Goal: Task Accomplishment & Management: Use online tool/utility

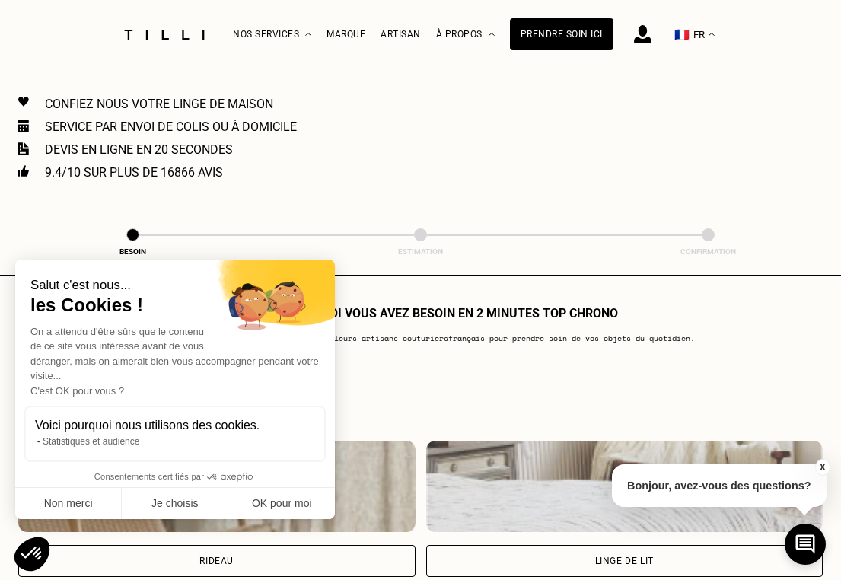
scroll to position [837, 0]
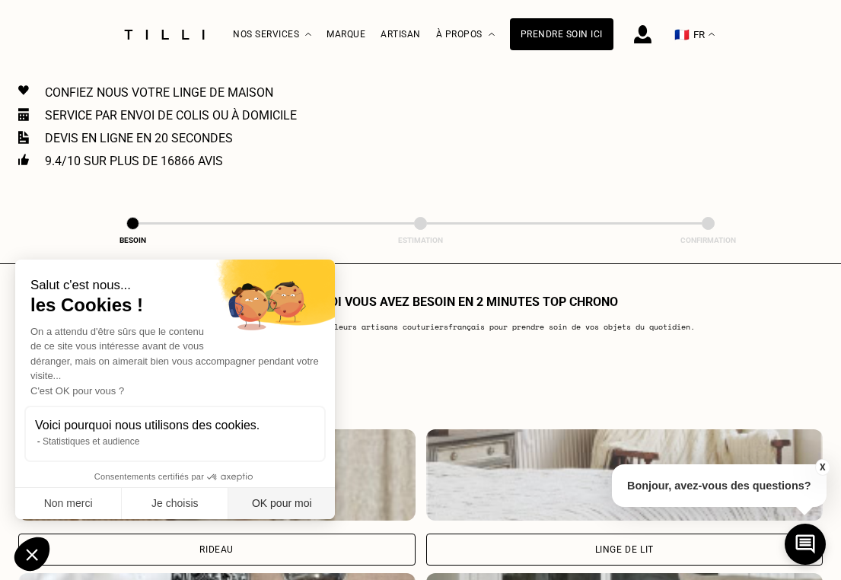
click at [295, 502] on button "OK pour moi" at bounding box center [281, 504] width 107 height 32
checkbox input "true"
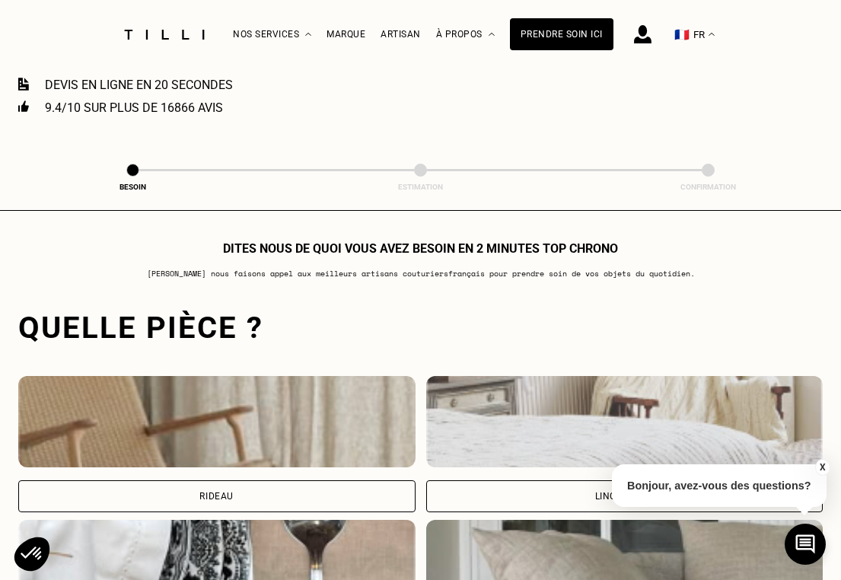
scroll to position [1065, 0]
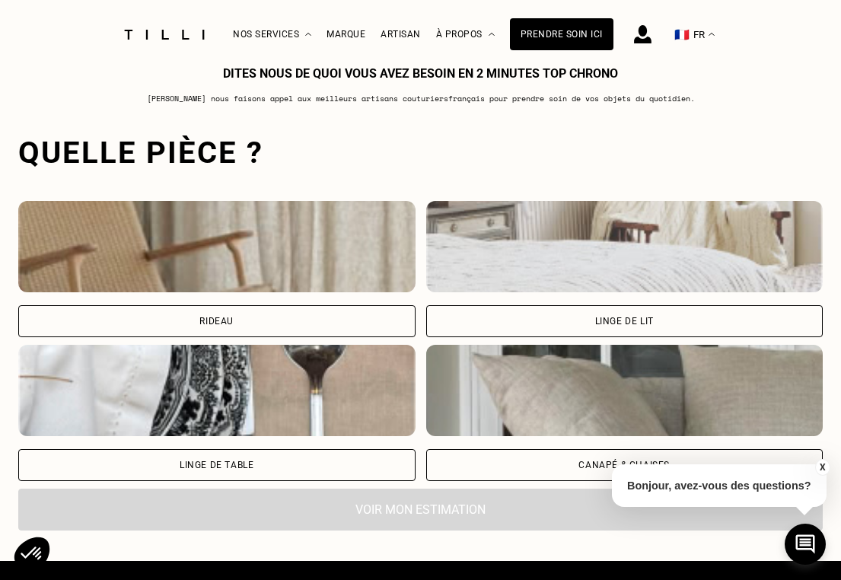
click at [226, 326] on div "Rideau" at bounding box center [216, 321] width 34 height 9
select select "FR"
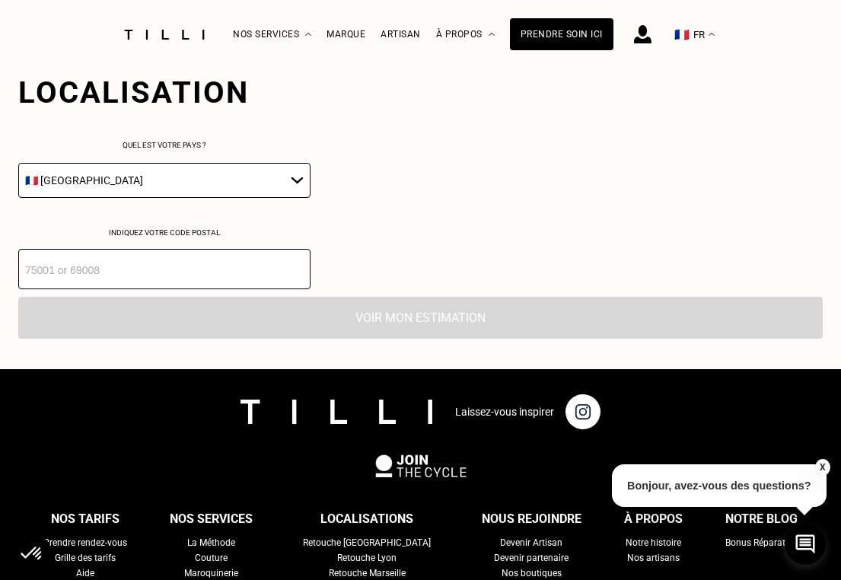
scroll to position [1520, 0]
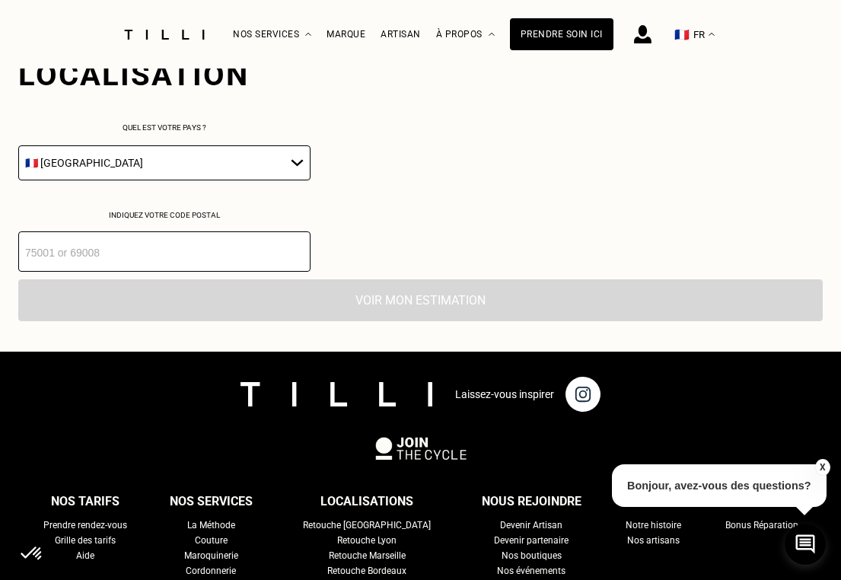
click at [203, 260] on input "number" at bounding box center [164, 251] width 292 height 40
type input "75009"
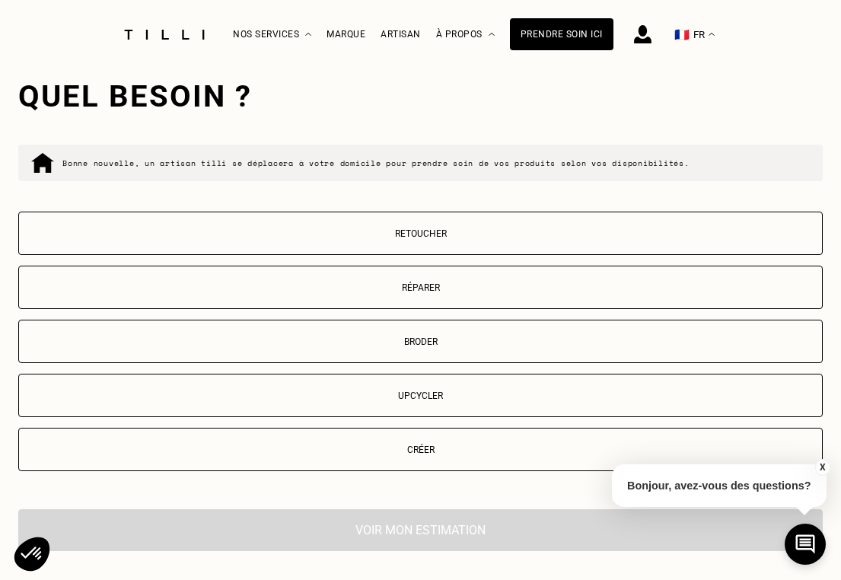
scroll to position [1769, 0]
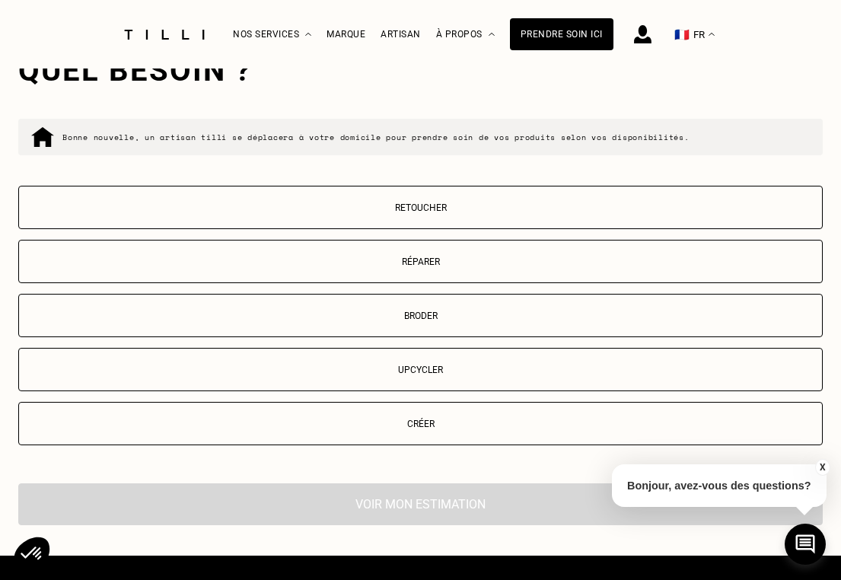
click at [260, 213] on p "Retoucher" at bounding box center [421, 207] width 788 height 11
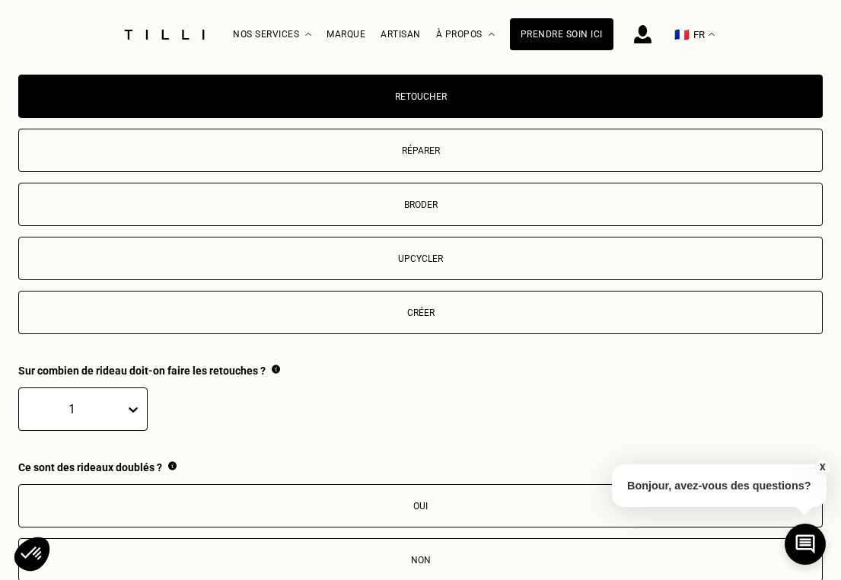
scroll to position [1843, 0]
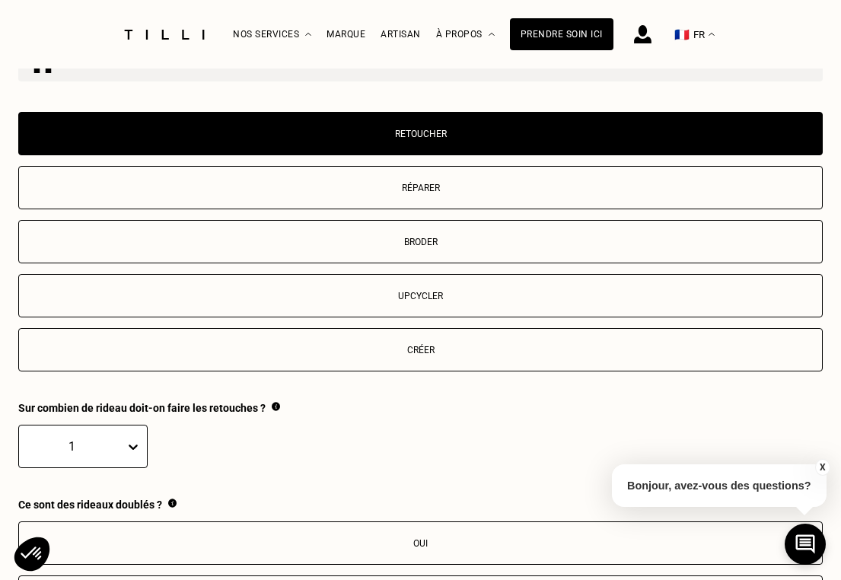
click at [403, 139] on p "Retoucher" at bounding box center [421, 134] width 788 height 11
click at [423, 355] on p "Créer" at bounding box center [421, 350] width 788 height 11
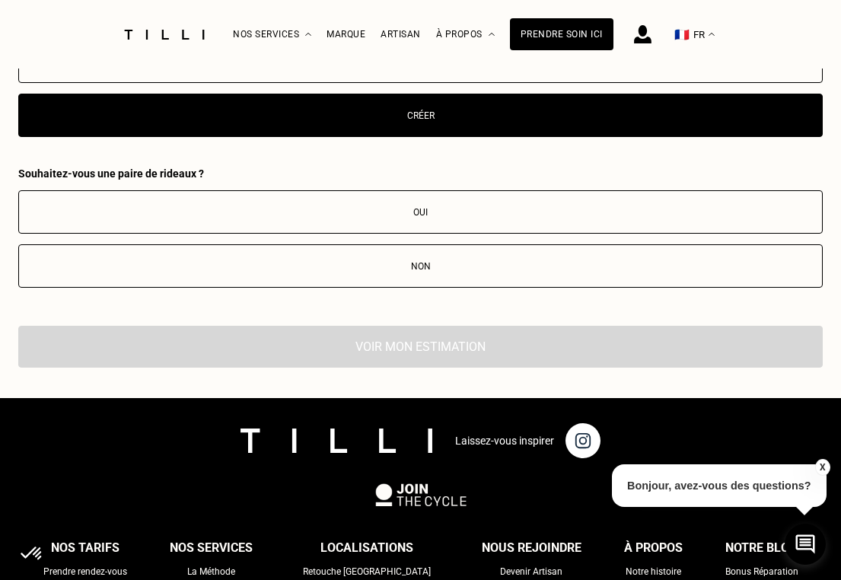
scroll to position [2072, 0]
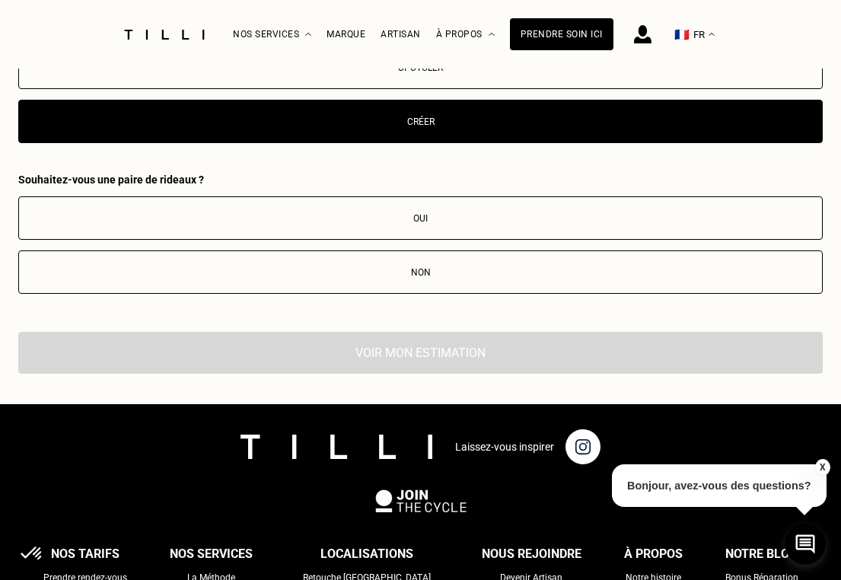
click at [299, 276] on div "Non" at bounding box center [421, 272] width 788 height 11
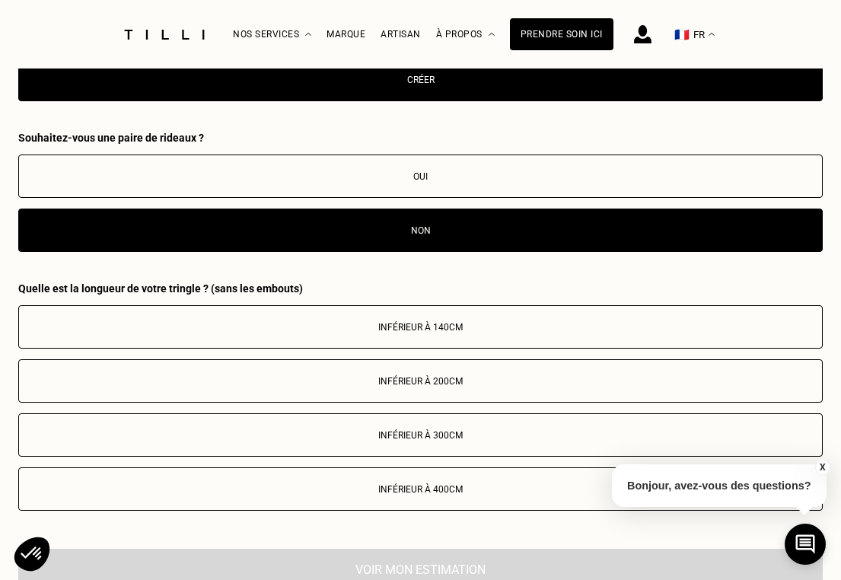
scroll to position [2224, 0]
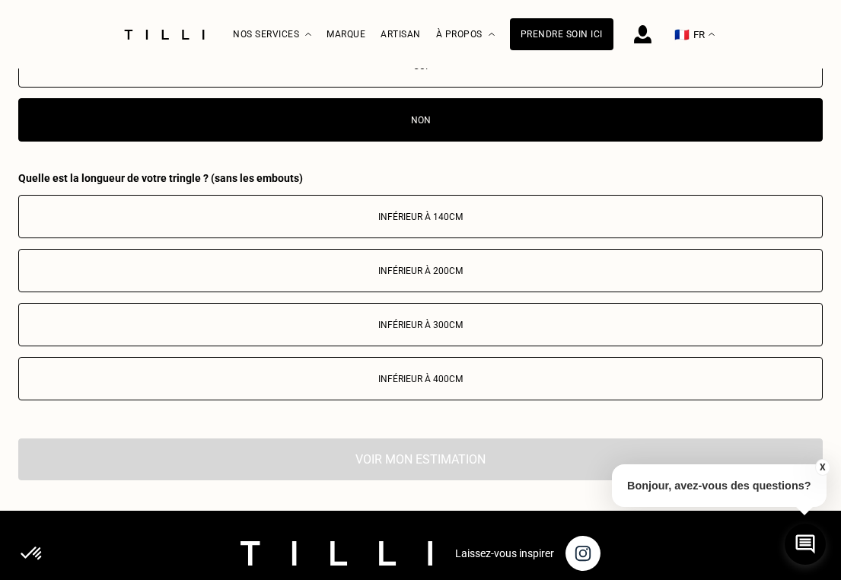
click at [411, 221] on button "Inférieur à 140cm" at bounding box center [420, 216] width 804 height 43
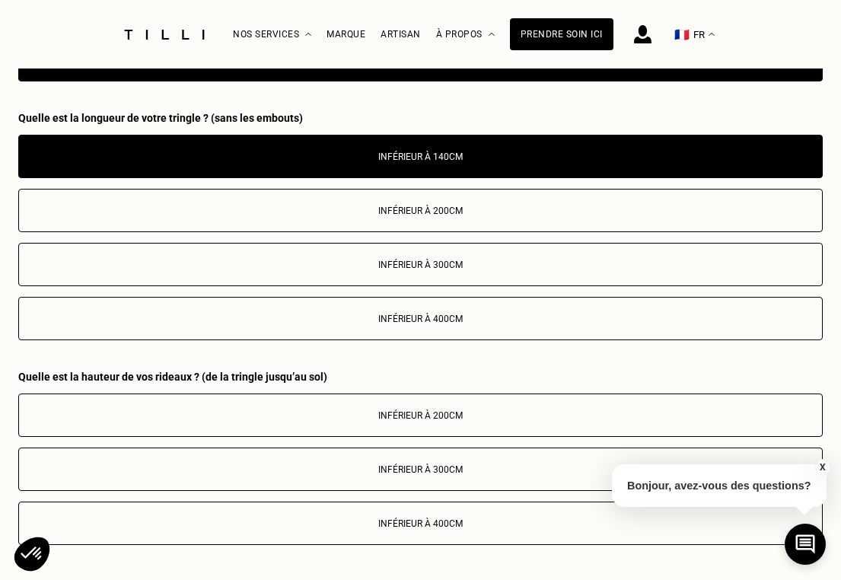
scroll to position [2376, 0]
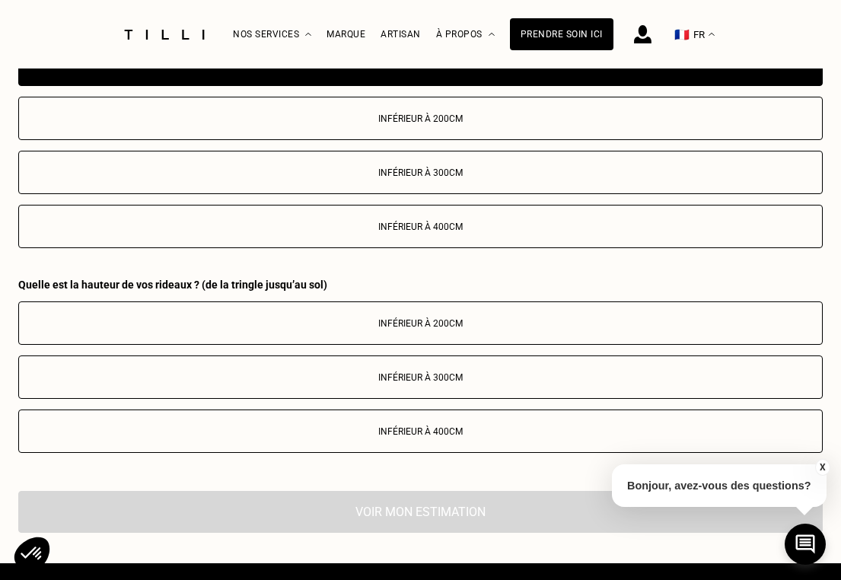
click at [333, 329] on div "Inférieur à 200cm" at bounding box center [421, 323] width 788 height 11
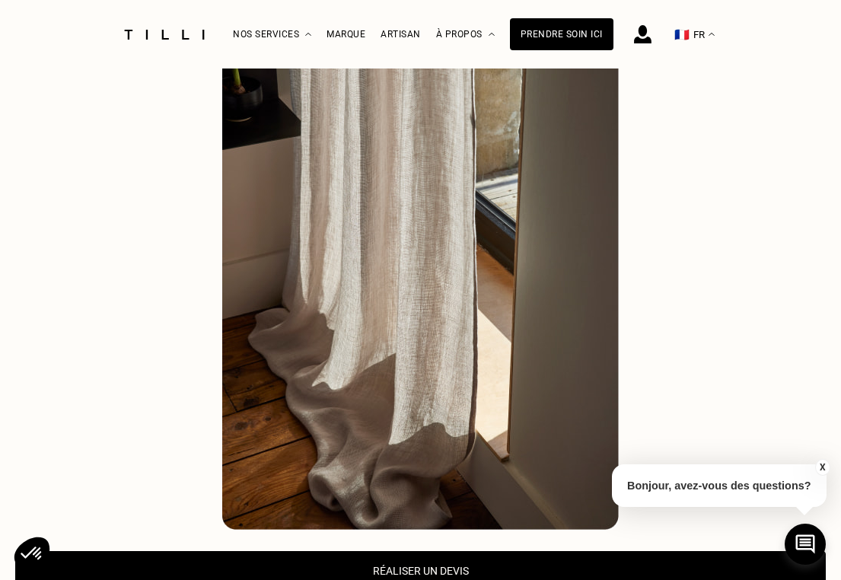
scroll to position [0, 0]
